Goal: Task Accomplishment & Management: Complete application form

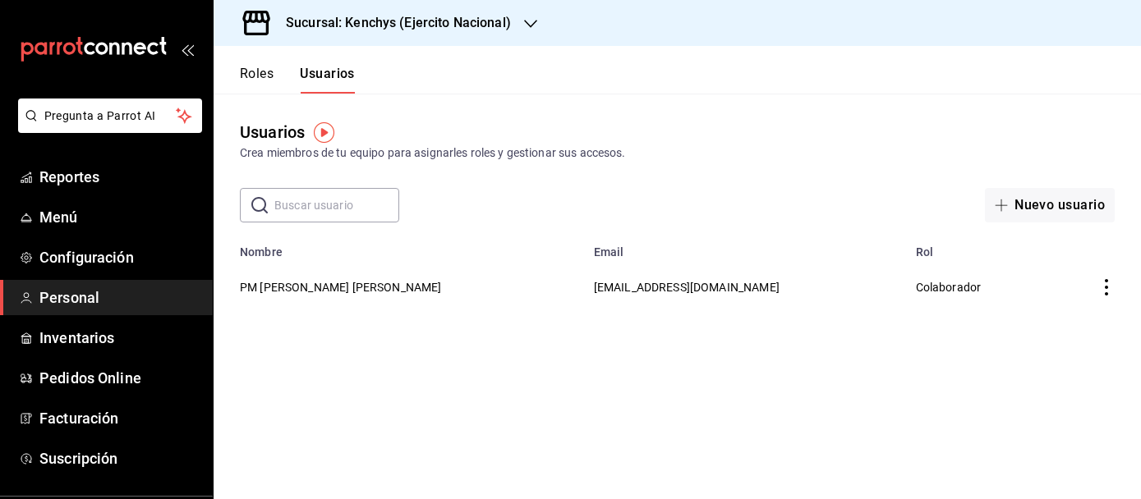
click at [530, 21] on icon "button" at bounding box center [530, 23] width 13 height 13
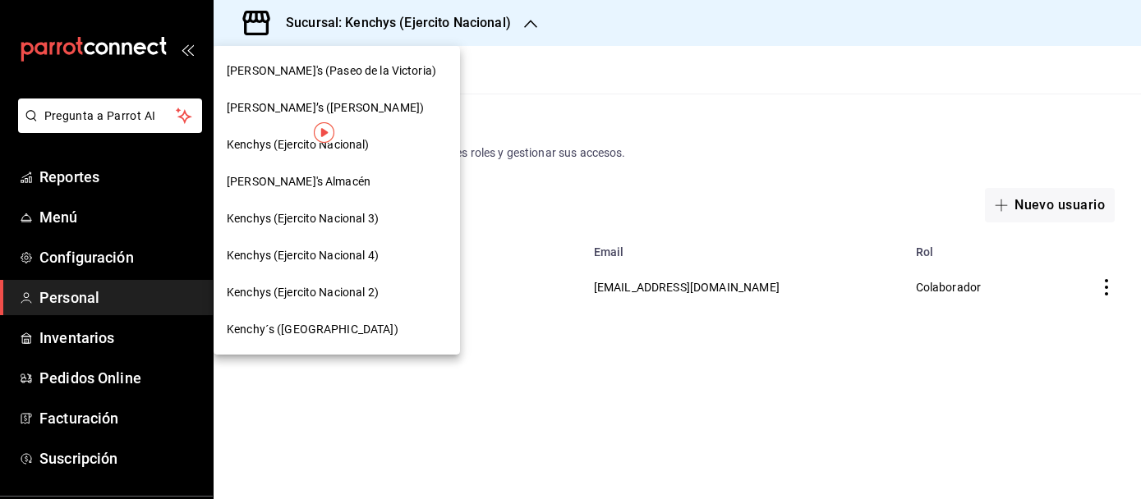
click at [568, 83] on div at bounding box center [570, 249] width 1141 height 499
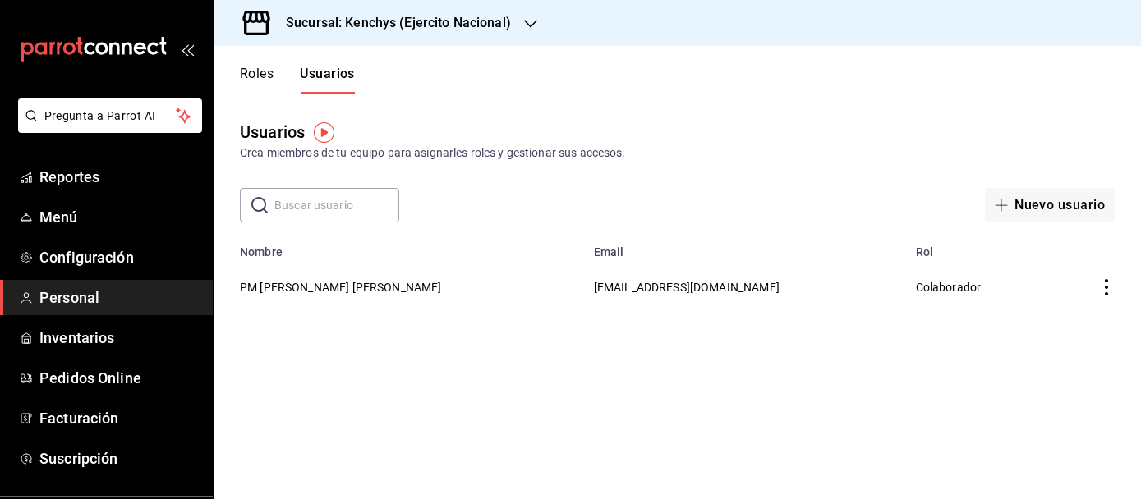
click at [117, 302] on span "Personal" at bounding box center [119, 298] width 160 height 22
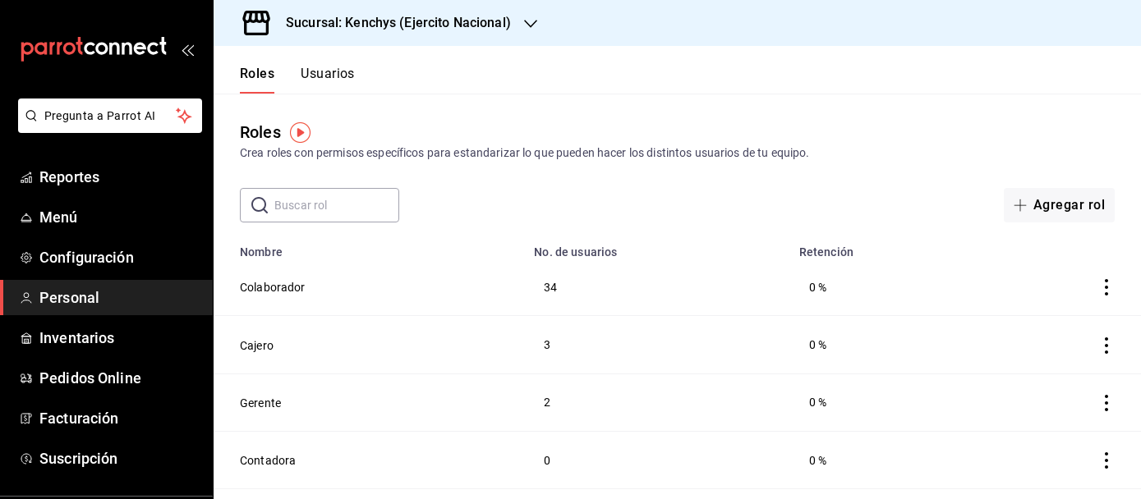
click at [530, 30] on icon "button" at bounding box center [530, 23] width 13 height 13
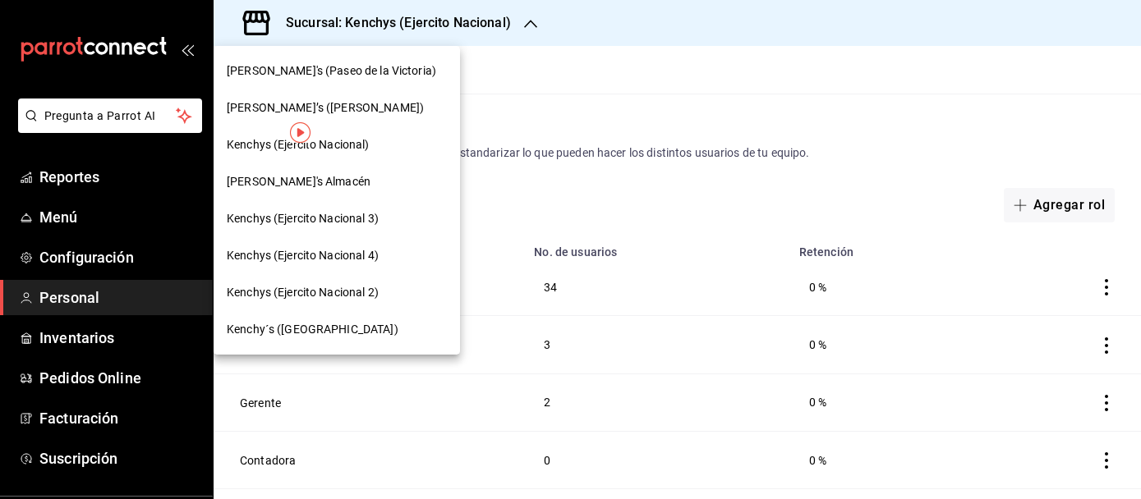
click at [347, 333] on span "Kenchy´s ([GEOGRAPHIC_DATA])" at bounding box center [313, 329] width 172 height 17
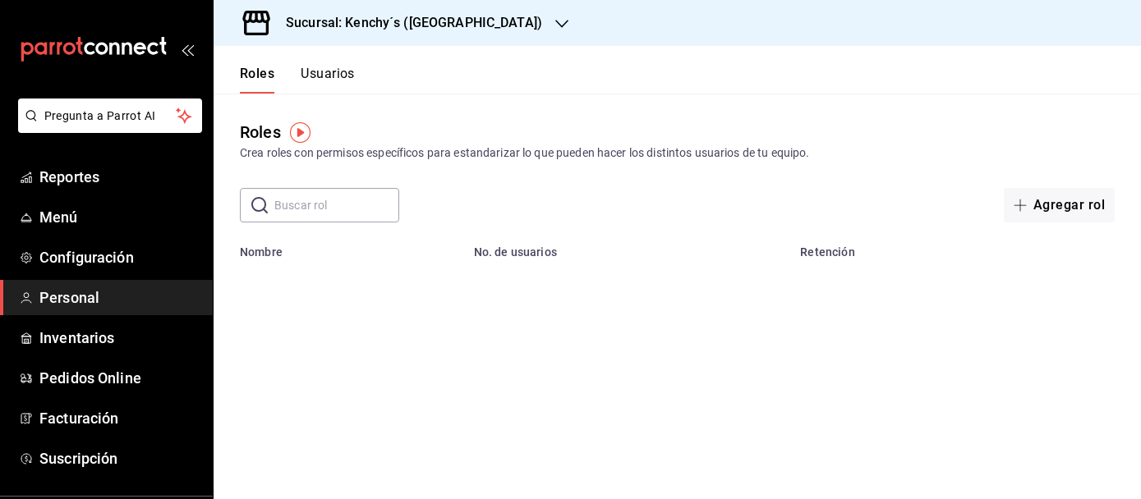
click at [347, 75] on button "Usuarios" at bounding box center [328, 80] width 54 height 28
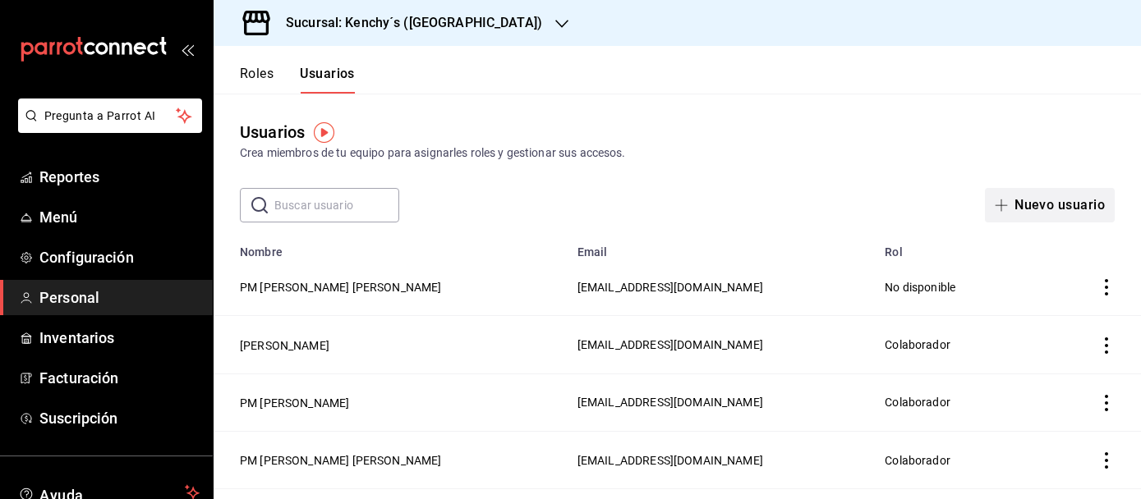
click at [1026, 207] on button "Nuevo usuario" at bounding box center [1050, 205] width 130 height 34
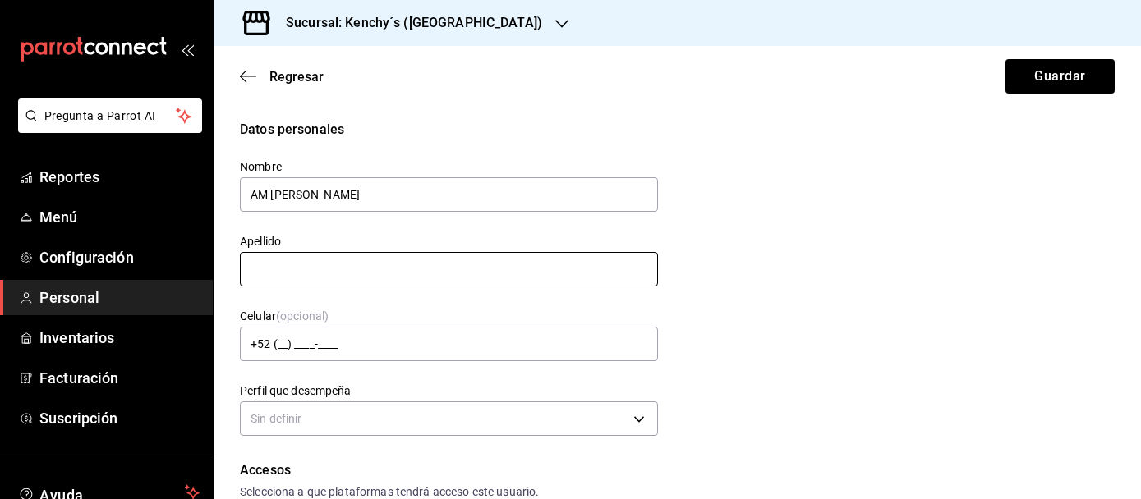
type input "AM [PERSON_NAME]"
click at [637, 266] on input "text" at bounding box center [449, 269] width 418 height 34
type input "[PERSON_NAME]"
click at [934, 364] on div "Datos personales Nombre AM [PERSON_NAME] Apellido [PERSON_NAME] Celular (opcion…" at bounding box center [677, 280] width 874 height 321
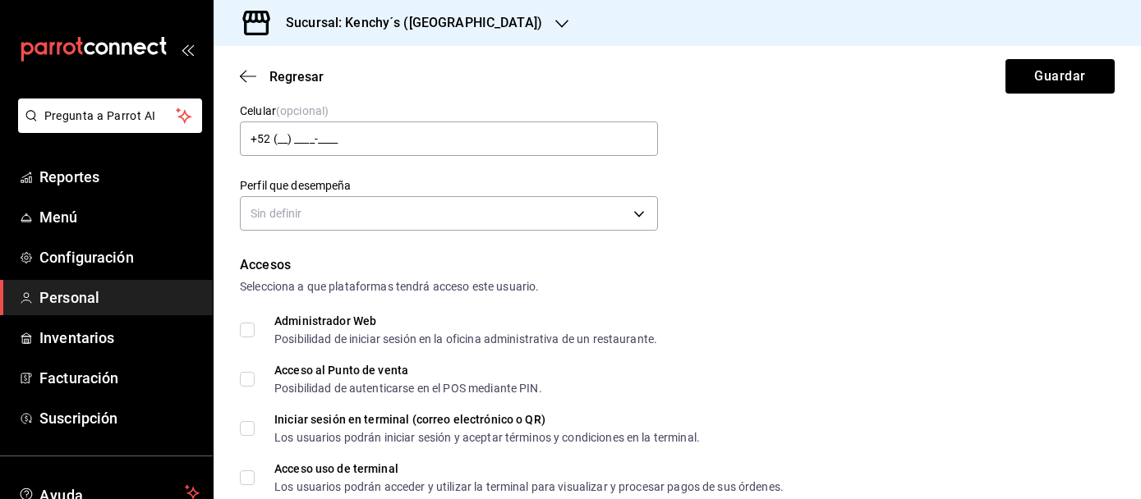
scroll to position [209, 0]
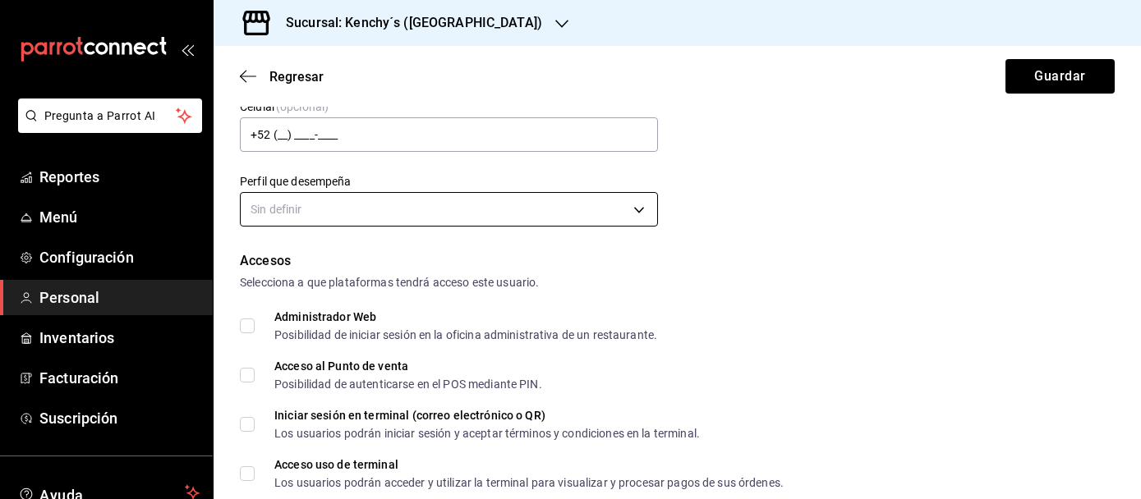
click at [642, 211] on body "Pregunta a Parrot AI Reportes Menú Configuración Personal Inventarios Facturaci…" at bounding box center [570, 249] width 1141 height 499
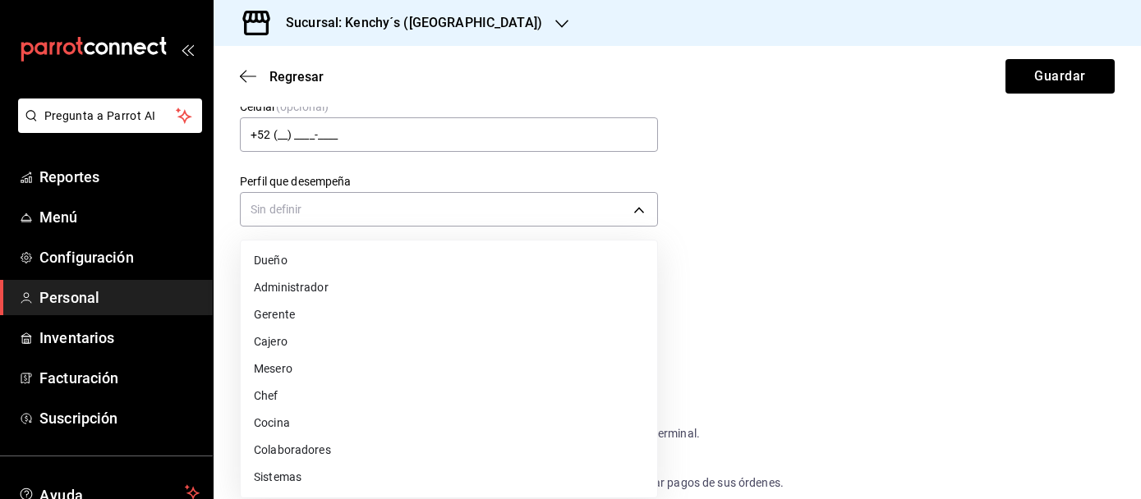
click at [387, 444] on li "Colaboradores" at bounding box center [449, 450] width 416 height 27
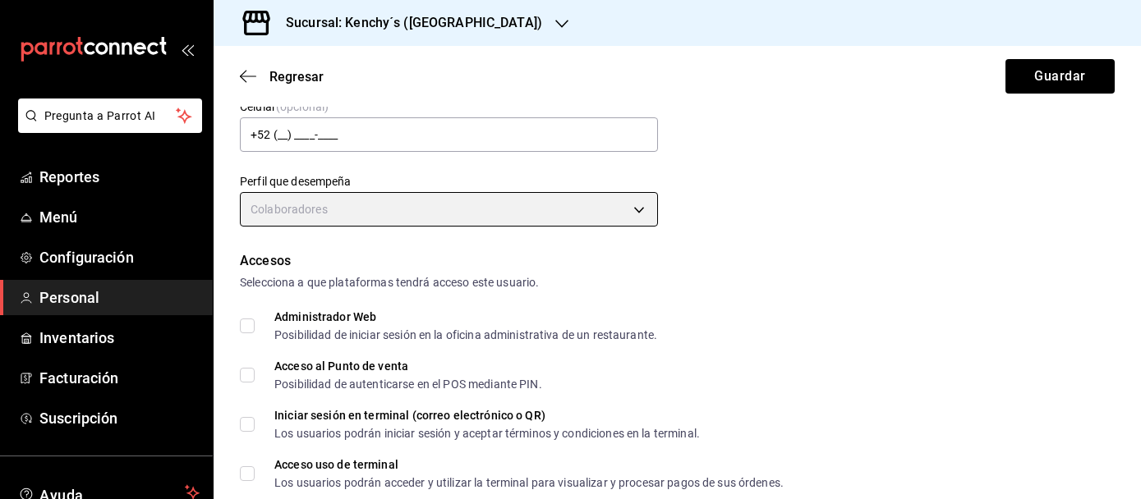
type input "STAFF"
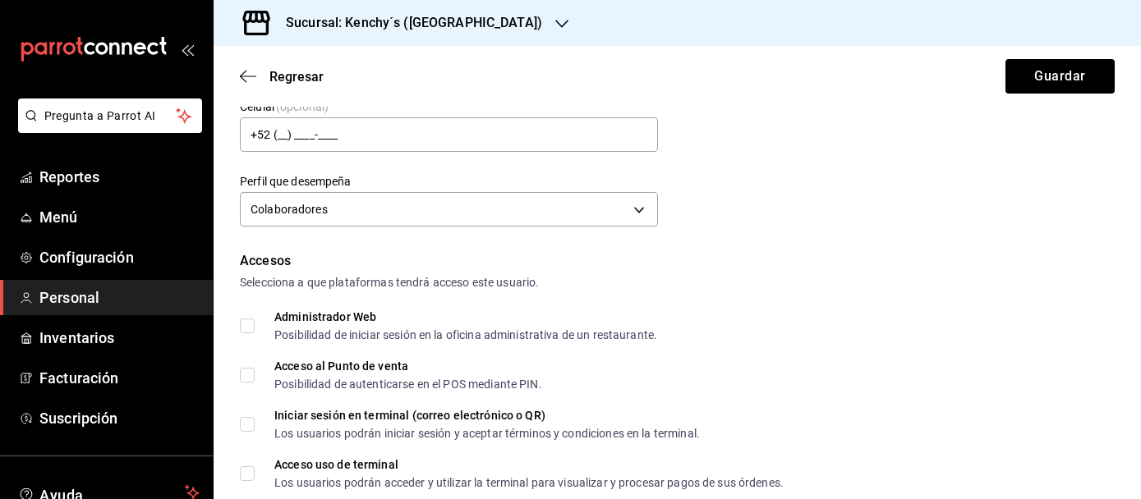
click at [1017, 311] on div "Administrador Web Posibilidad de iniciar sesión en la oficina administrativa de…" at bounding box center [677, 326] width 874 height 30
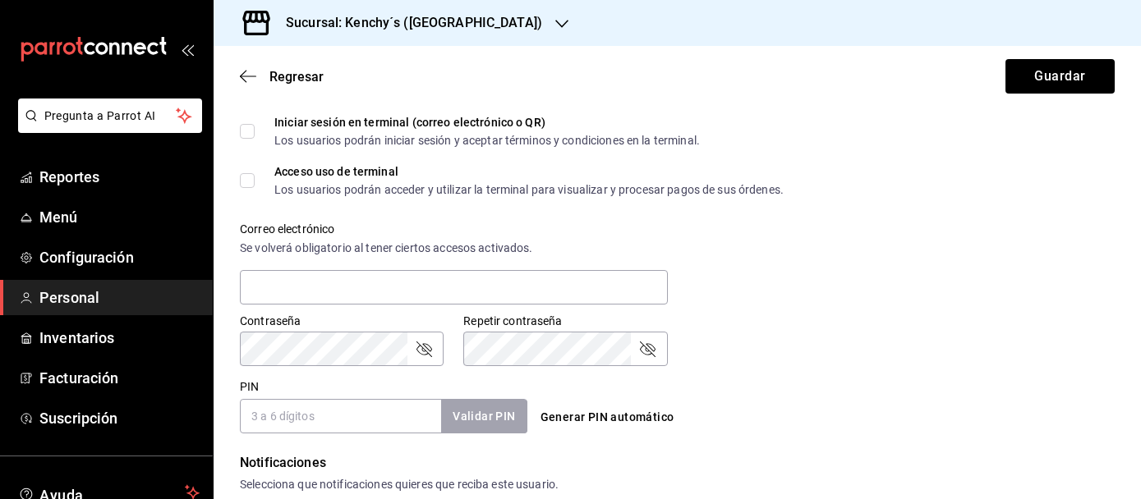
scroll to position [544, 0]
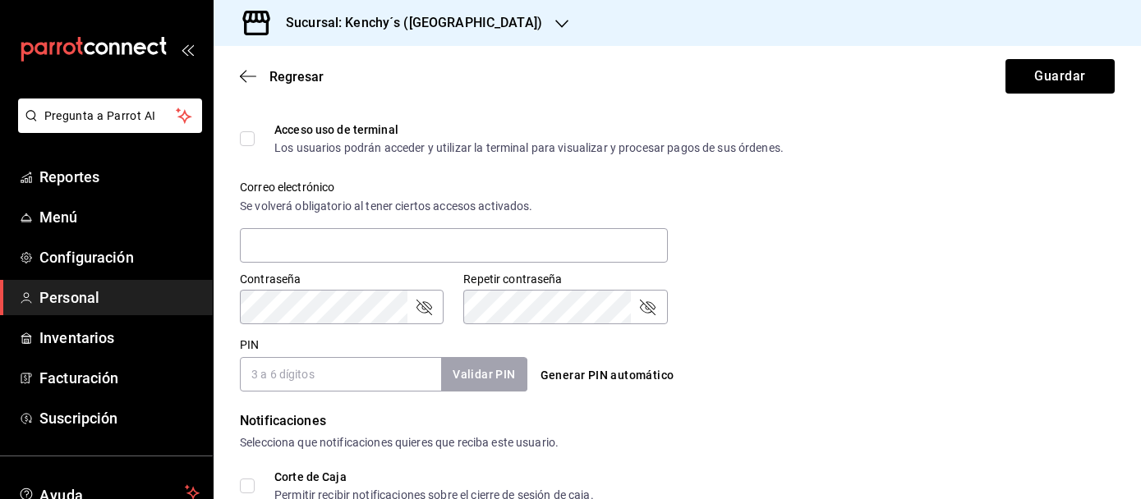
click at [621, 380] on button "Generar PIN automático" at bounding box center [607, 375] width 147 height 30
type input "1028"
click at [769, 417] on div "Notificaciones" at bounding box center [677, 421] width 874 height 20
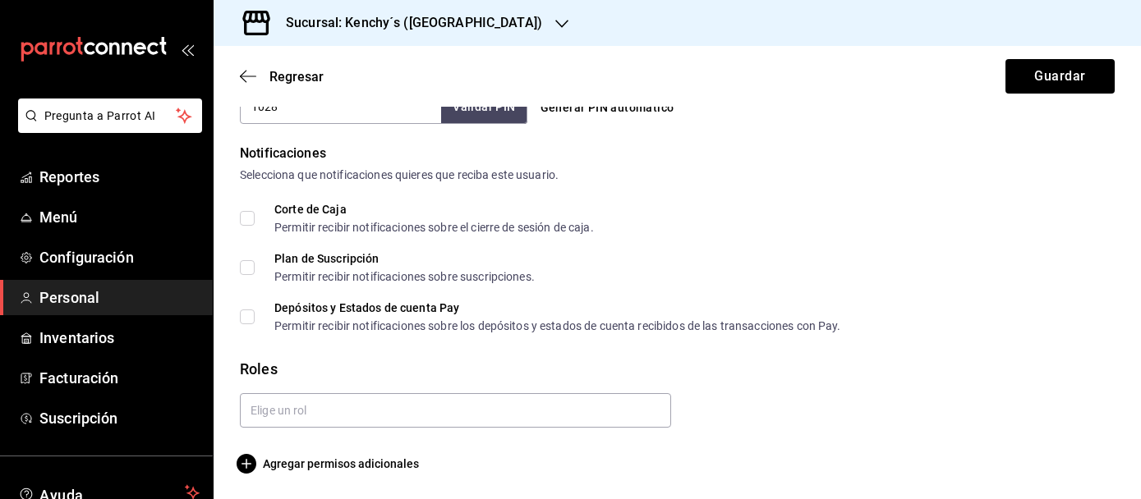
scroll to position [813, 0]
click at [606, 415] on input "text" at bounding box center [455, 409] width 431 height 34
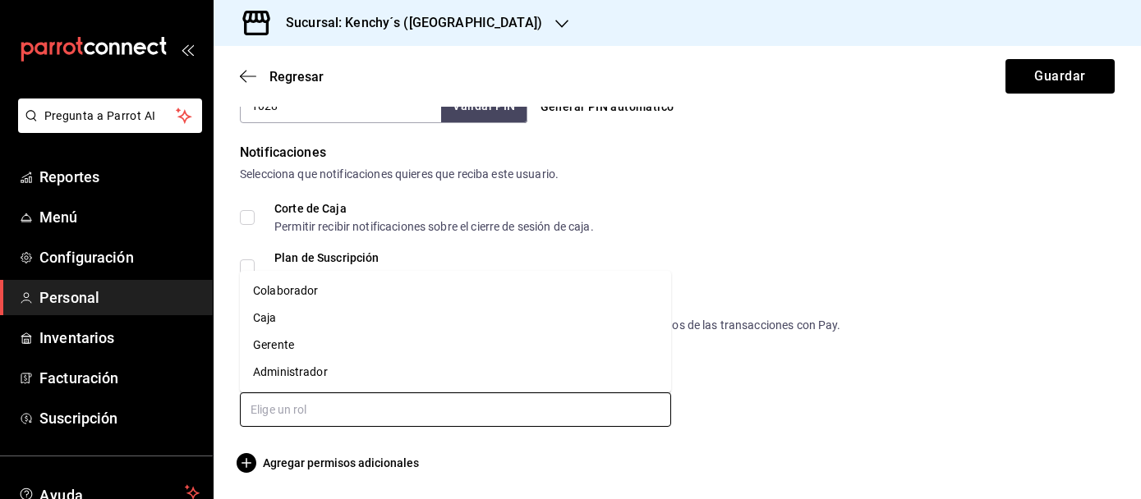
click at [369, 283] on li "Colaborador" at bounding box center [455, 291] width 431 height 27
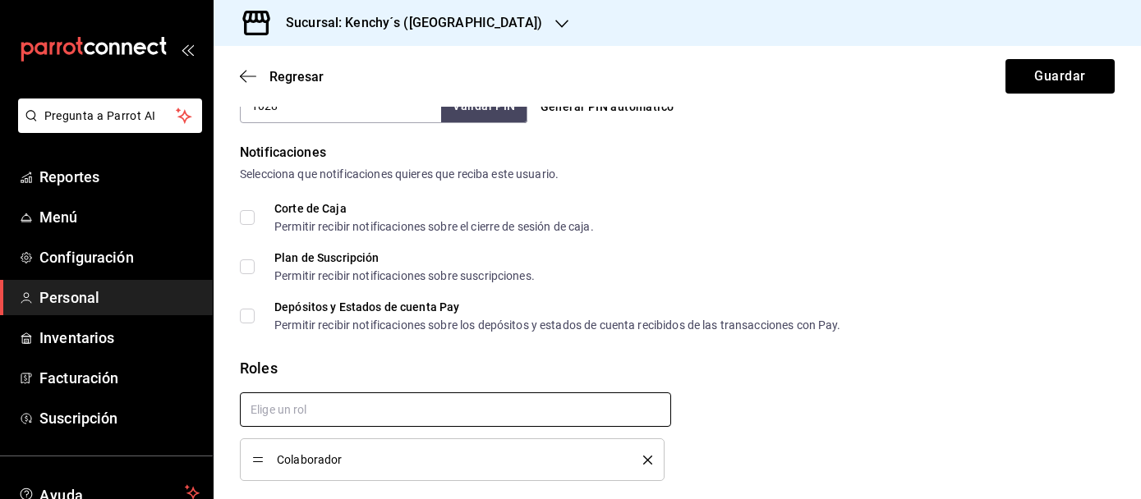
checkbox input "true"
click at [1063, 85] on button "Guardar" at bounding box center [1059, 76] width 109 height 34
